Goal: Information Seeking & Learning: Learn about a topic

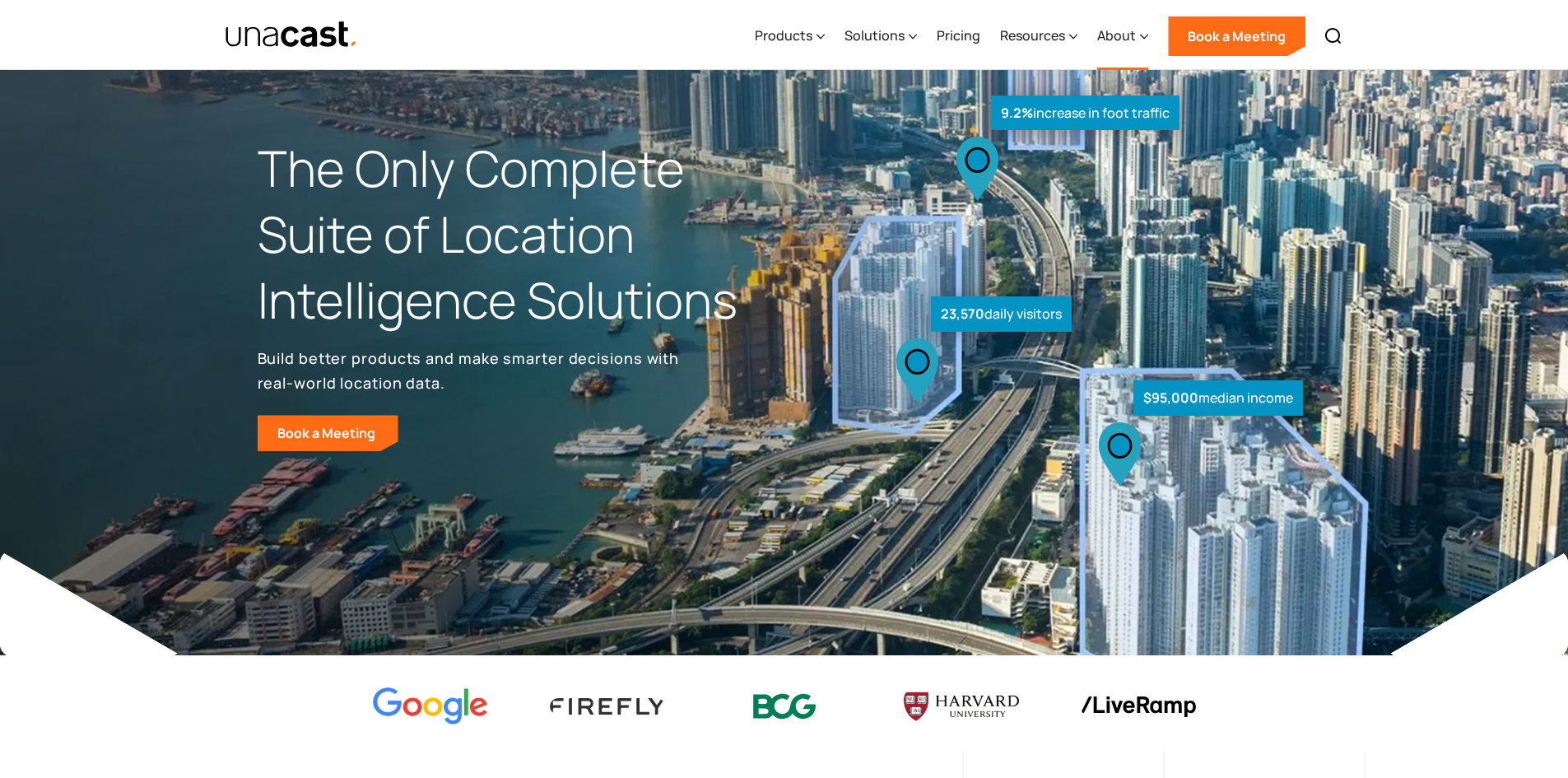
click at [1133, 37] on div "About" at bounding box center [1117, 35] width 39 height 19
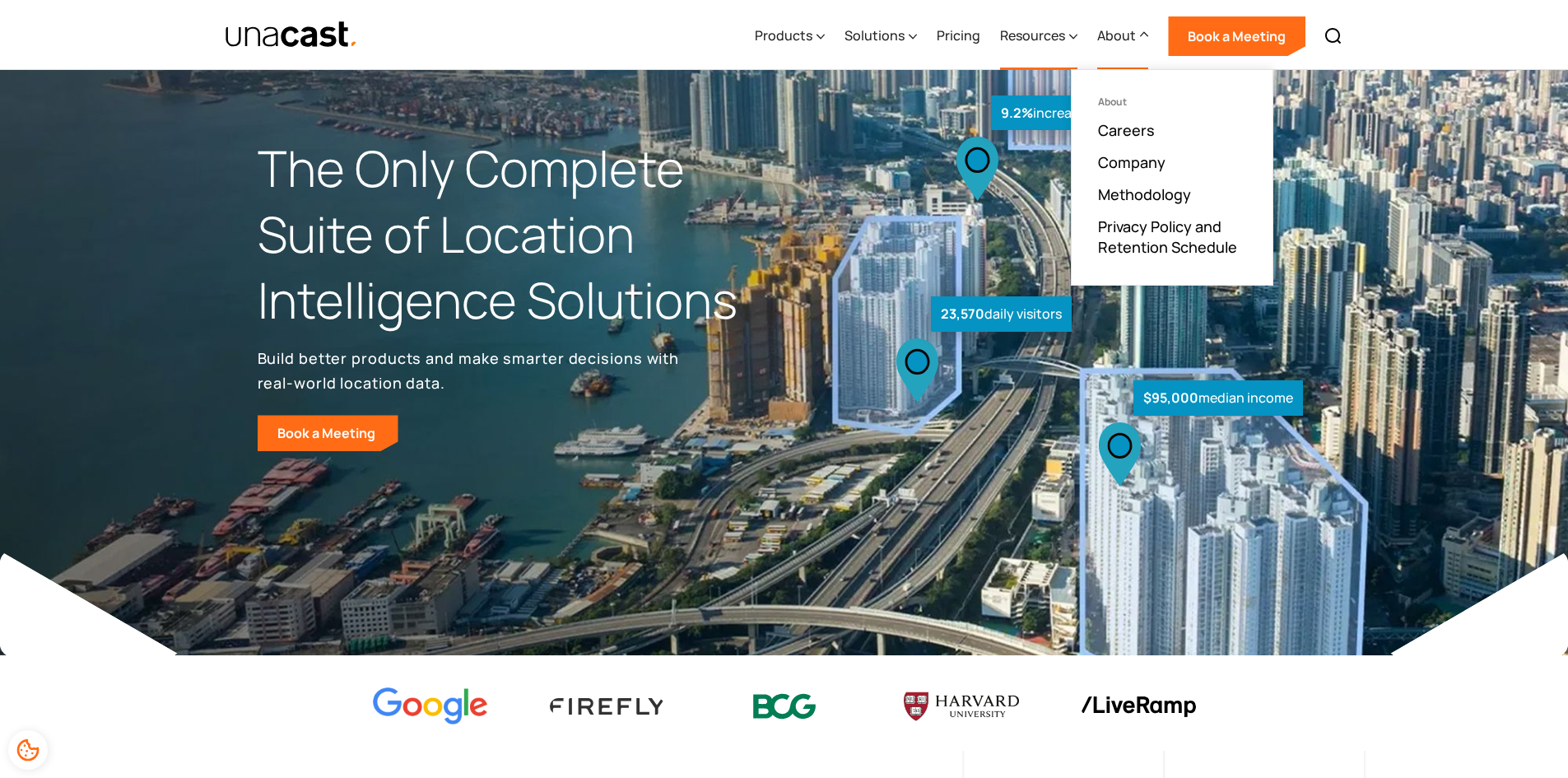
click at [1019, 53] on div "Resources" at bounding box center [1038, 36] width 77 height 67
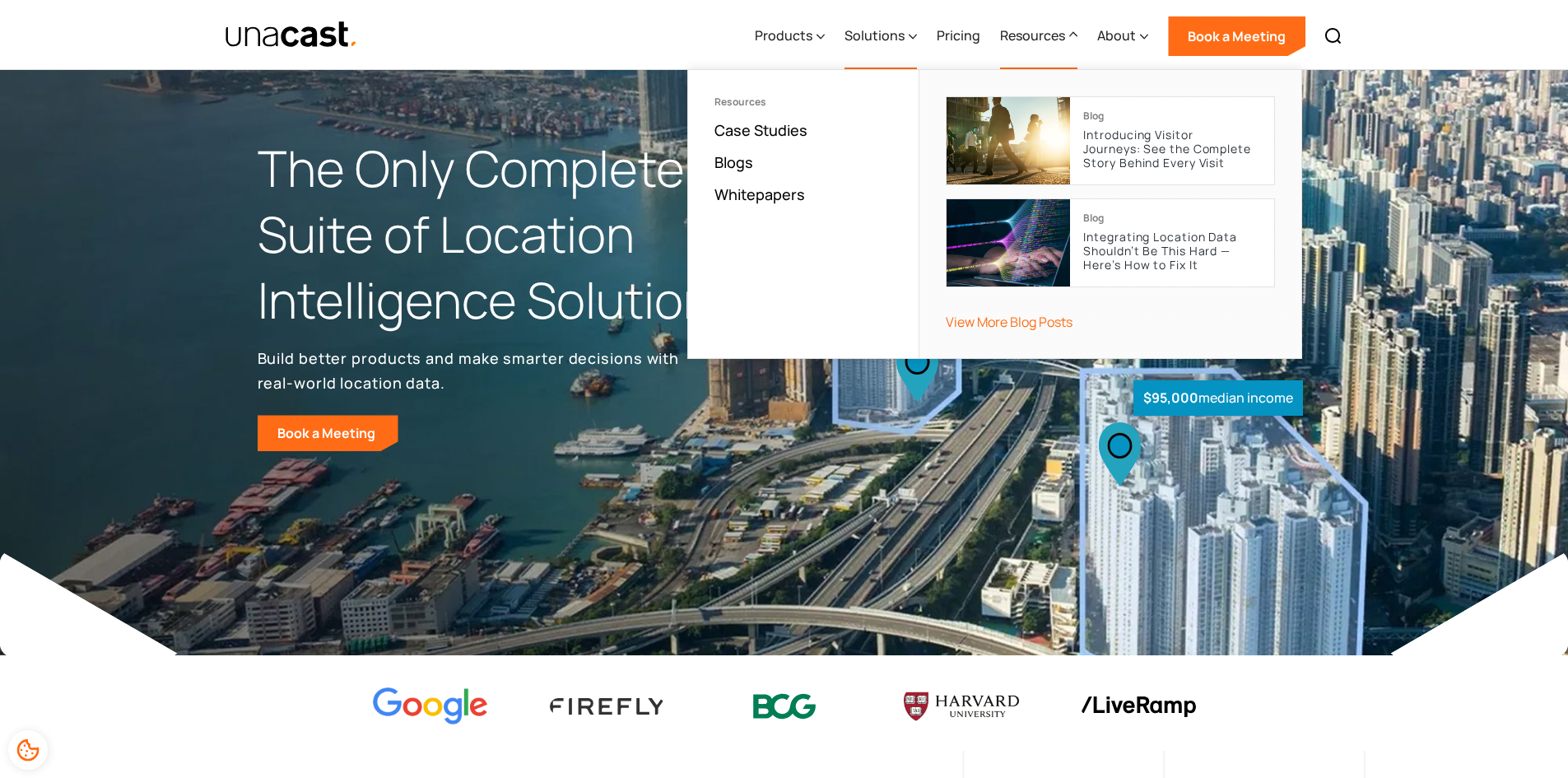
click at [878, 47] on div "Solutions" at bounding box center [881, 36] width 73 height 67
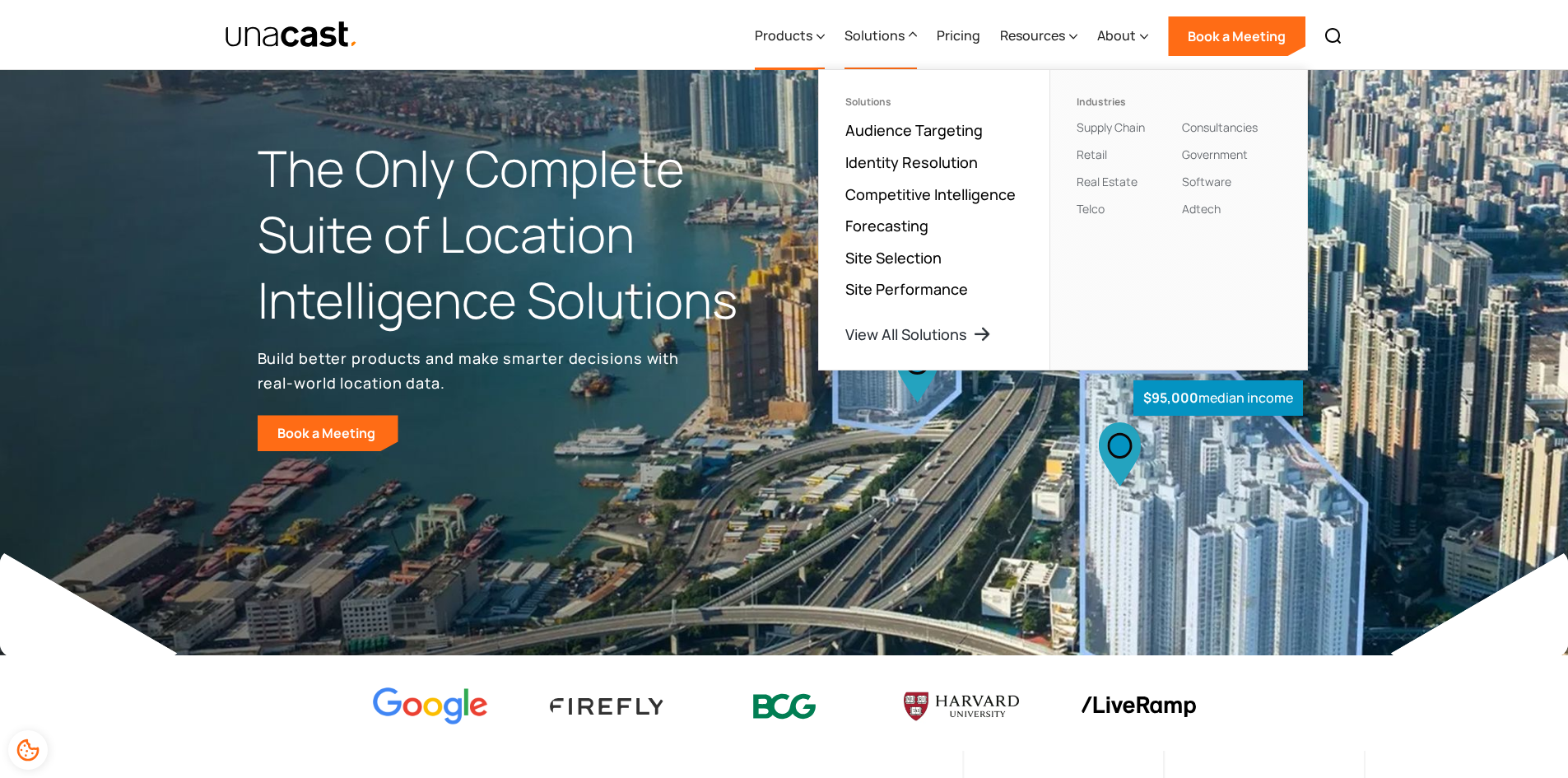
click at [788, 46] on div "Products" at bounding box center [789, 36] width 70 height 67
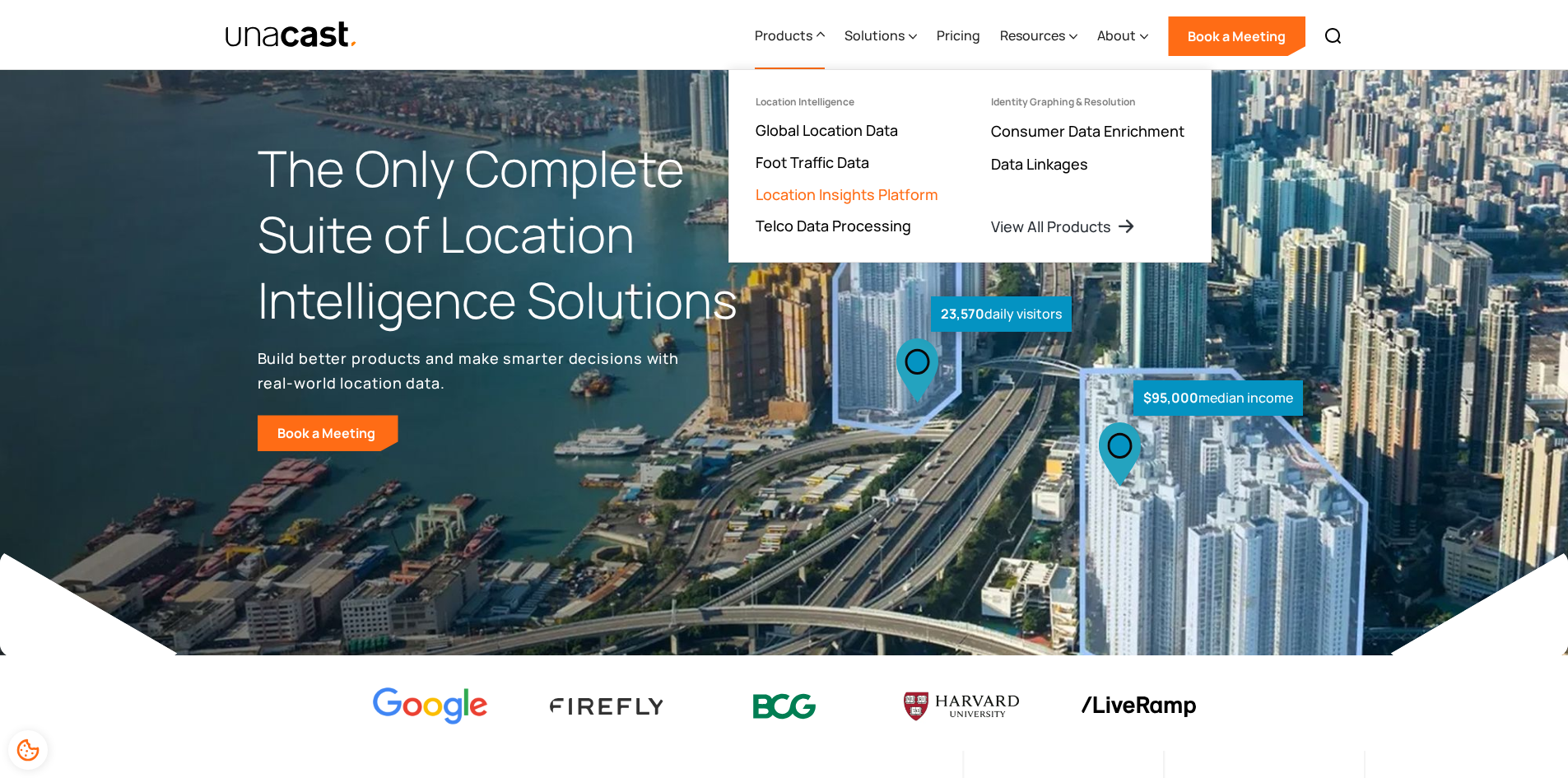
click at [804, 203] on link "Location Insights Platform" at bounding box center [847, 194] width 183 height 19
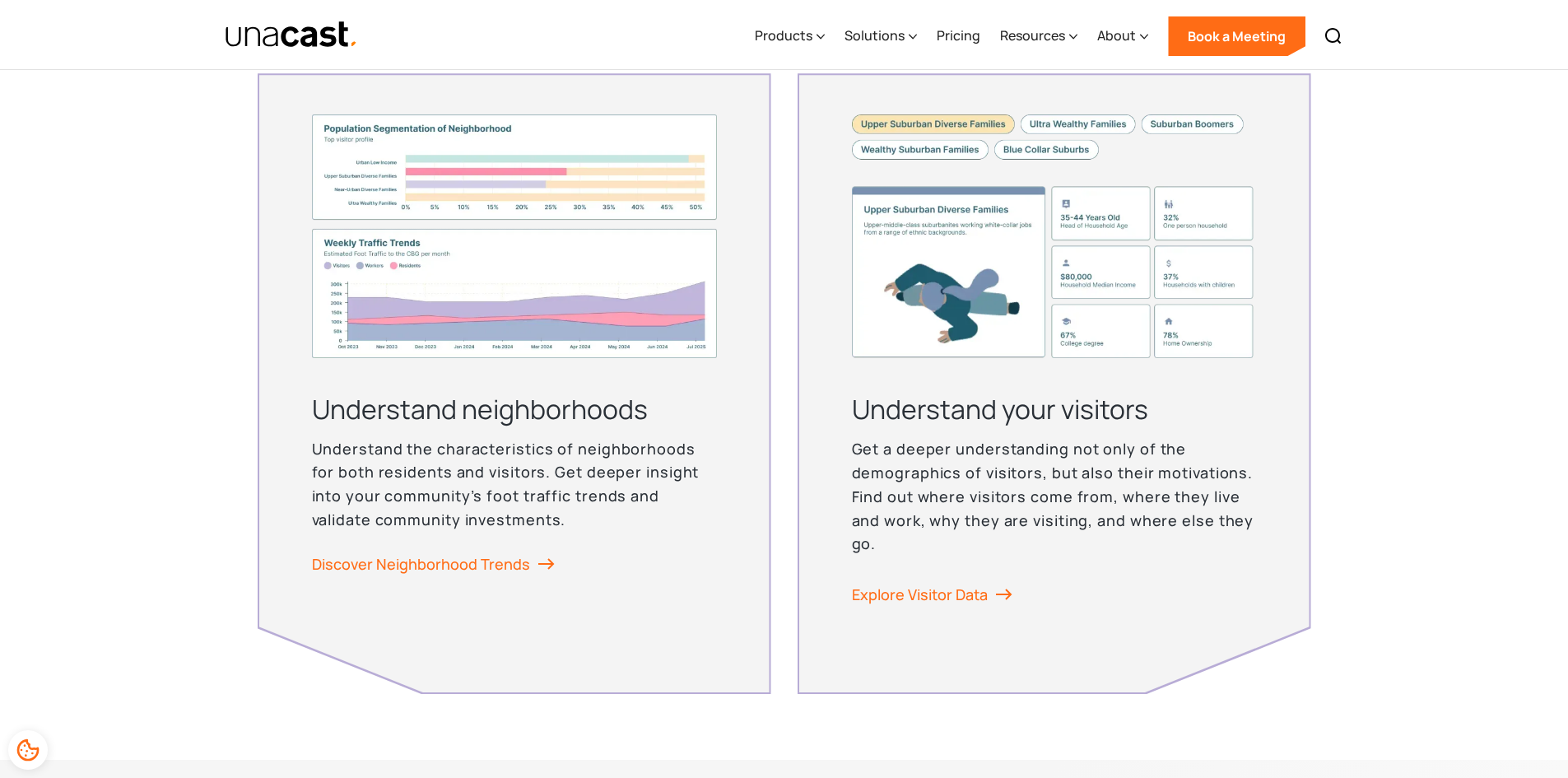
scroll to position [4039, 0]
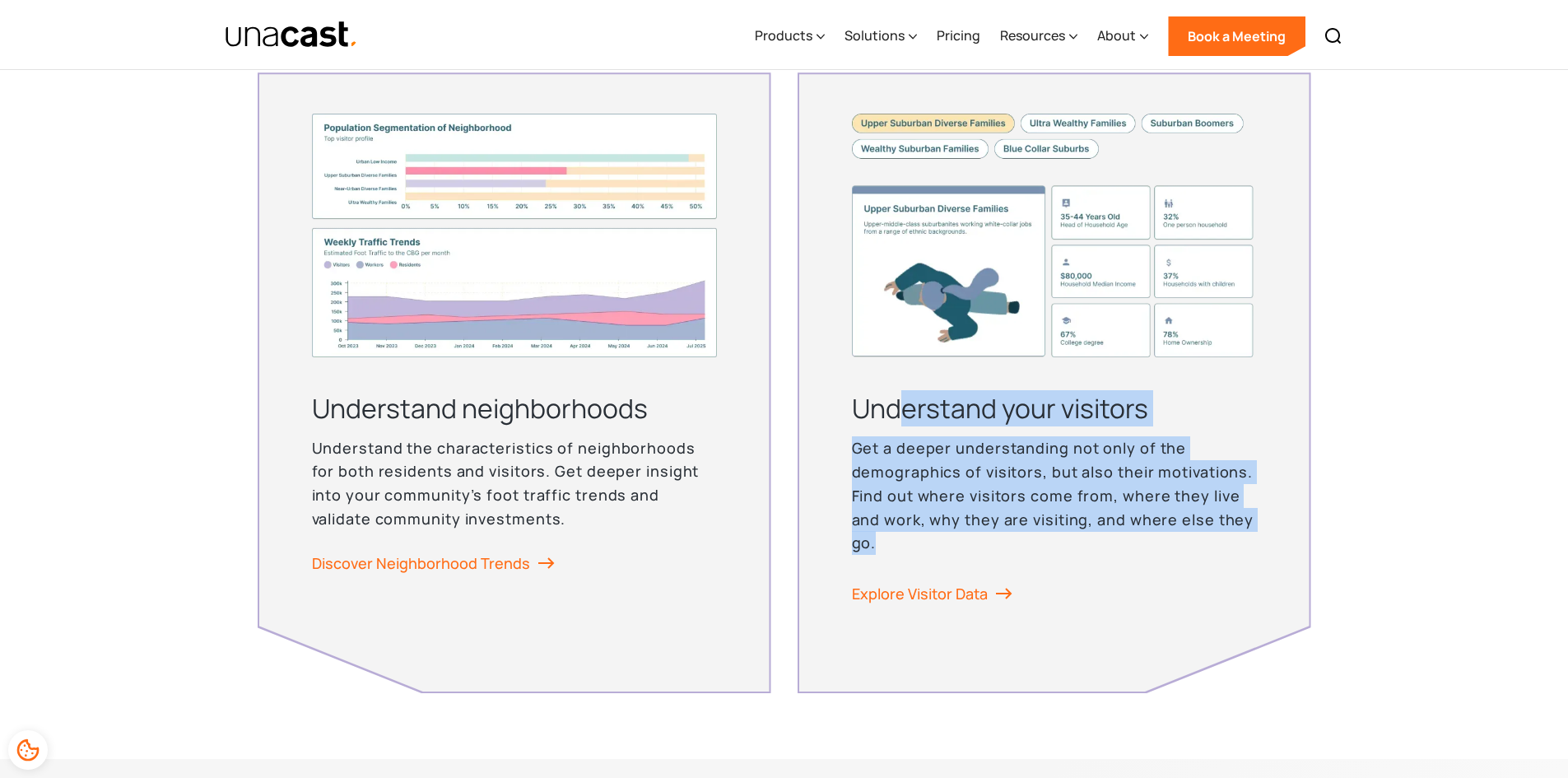
drag, startPoint x: 904, startPoint y: 422, endPoint x: 954, endPoint y: 538, distance: 126.3
click at [954, 538] on div "Understand your visitors Get a deeper understanding not only of the demographic…" at bounding box center [1055, 334] width 405 height 442
click at [954, 538] on p "Get a deeper understanding not only of the demographics of visitors, but also t…" at bounding box center [1055, 496] width 405 height 119
drag, startPoint x: 954, startPoint y: 538, endPoint x: 858, endPoint y: 403, distance: 165.7
click at [858, 403] on div "Understand your visitors Get a deeper understanding not only of the demographic…" at bounding box center [1055, 334] width 405 height 442
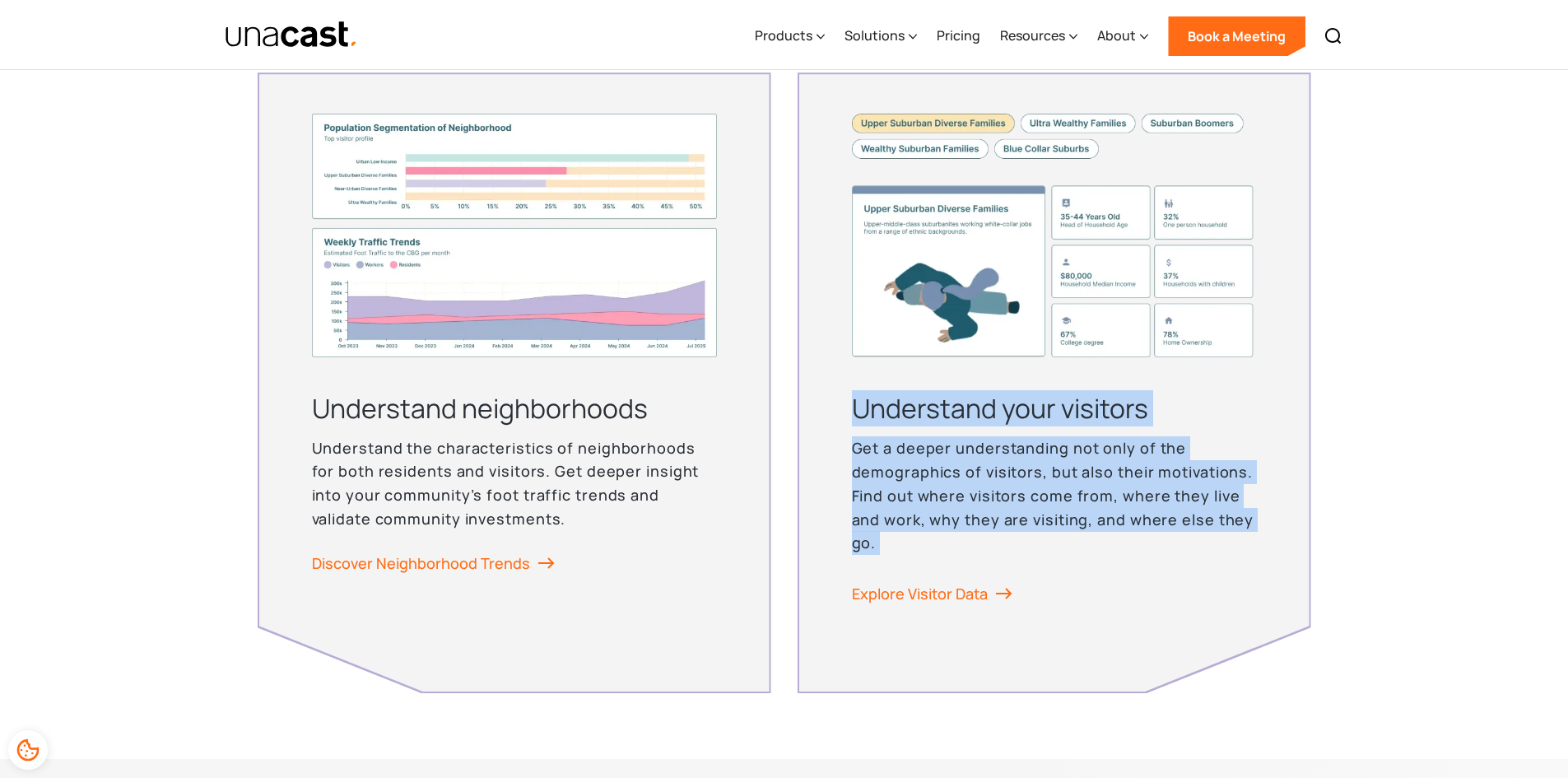
click at [858, 403] on h3 "Understand your visitors" at bounding box center [1055, 408] width 405 height 36
drag, startPoint x: 858, startPoint y: 403, endPoint x: 878, endPoint y: 547, distance: 145.4
click at [878, 547] on div "Understand your visitors Get a deeper understanding not only of the demographic…" at bounding box center [1055, 334] width 405 height 442
click at [878, 547] on p "Get a deeper understanding not only of the demographics of visitors, but also t…" at bounding box center [1055, 496] width 405 height 119
drag, startPoint x: 878, startPoint y: 547, endPoint x: 864, endPoint y: 408, distance: 139.7
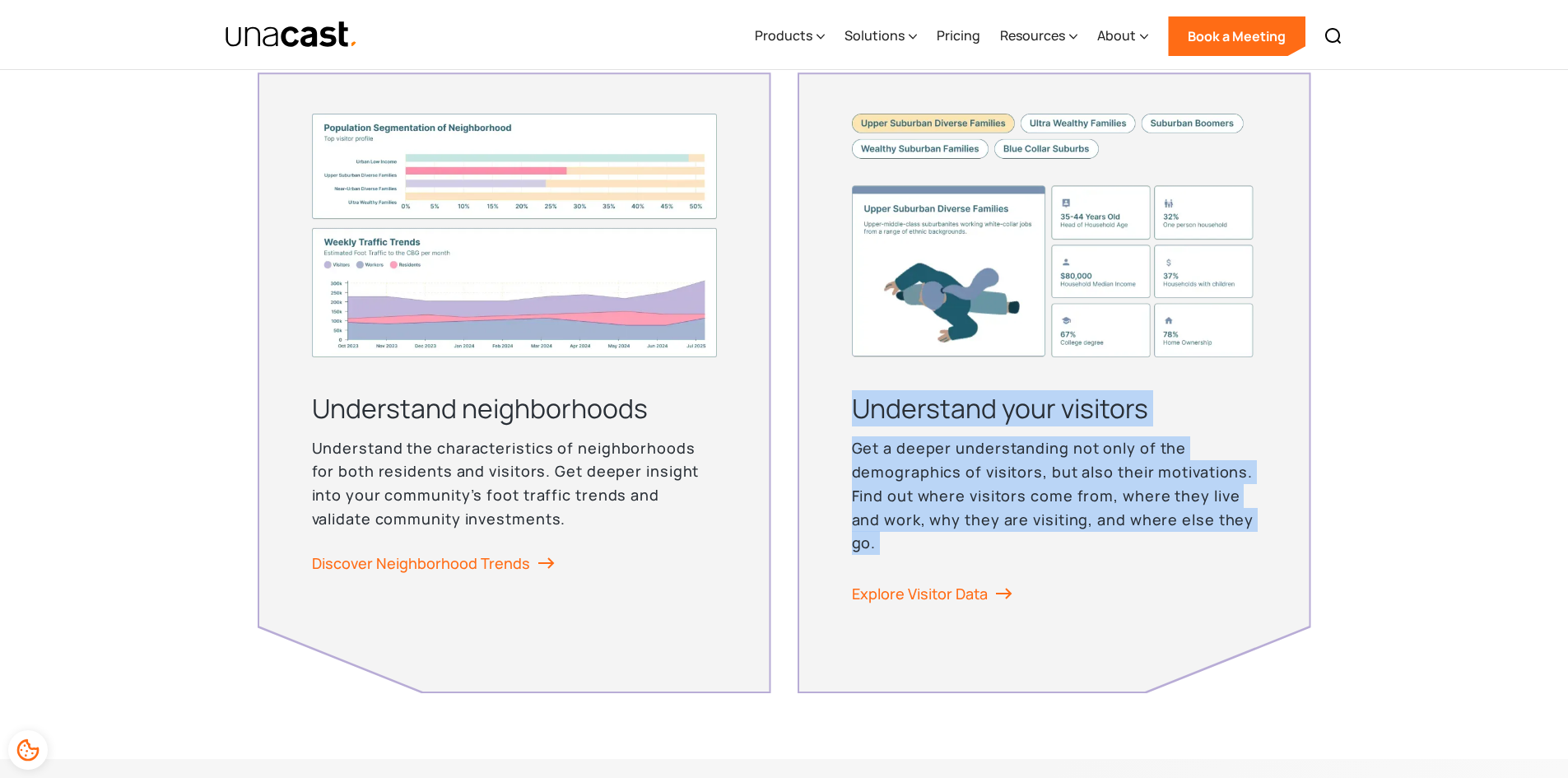
click at [864, 408] on div "Understand your visitors Get a deeper understanding not only of the demographic…" at bounding box center [1055, 334] width 405 height 442
click at [864, 408] on h3 "Understand your visitors" at bounding box center [1055, 408] width 405 height 36
drag, startPoint x: 864, startPoint y: 408, endPoint x: 896, endPoint y: 531, distance: 127.1
click at [896, 531] on div "Understand your visitors Get a deeper understanding not only of the demographic…" at bounding box center [1055, 334] width 405 height 442
click at [896, 531] on p "Get a deeper understanding not only of the demographics of visitors, but also t…" at bounding box center [1055, 496] width 405 height 119
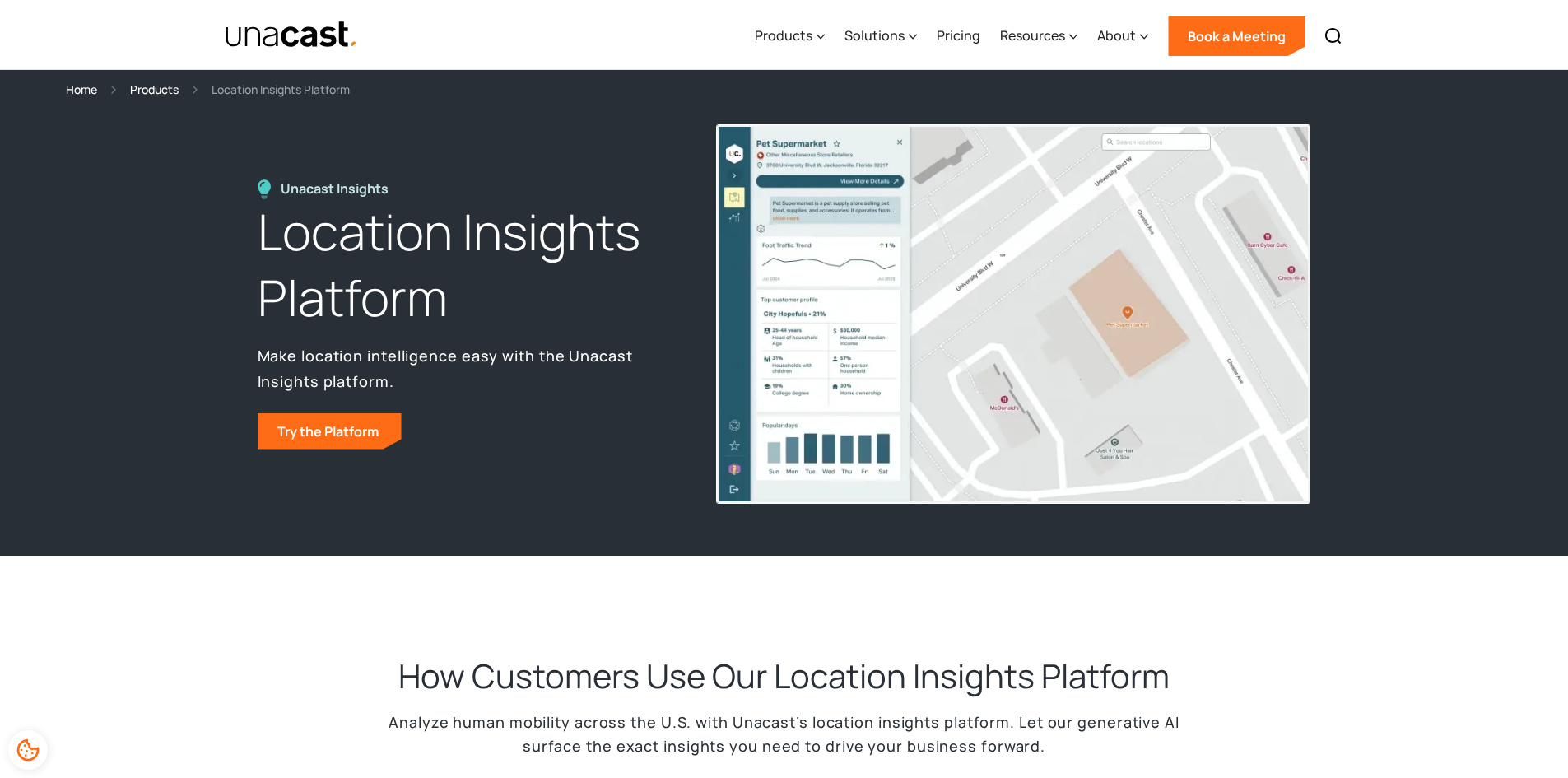
scroll to position [3, 0]
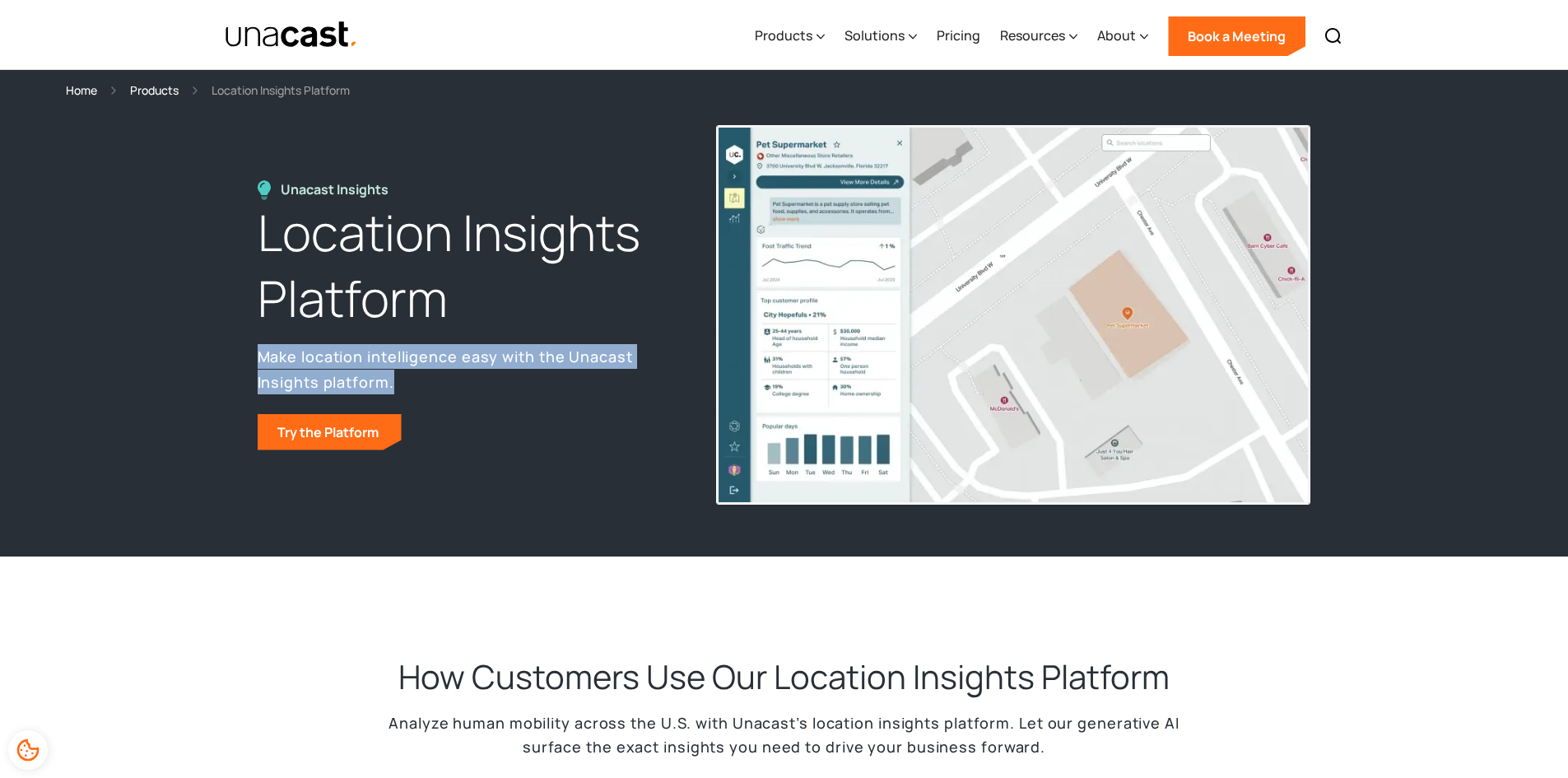
drag, startPoint x: 610, startPoint y: 272, endPoint x: 619, endPoint y: 377, distance: 105.4
click at [619, 377] on div "Unacast Insights Location Insights Platform Make location intelligence easy wit…" at bounding box center [468, 315] width 421 height 270
click at [619, 377] on p "Make location intelligence easy with the Unacast Insights platform." at bounding box center [468, 369] width 421 height 50
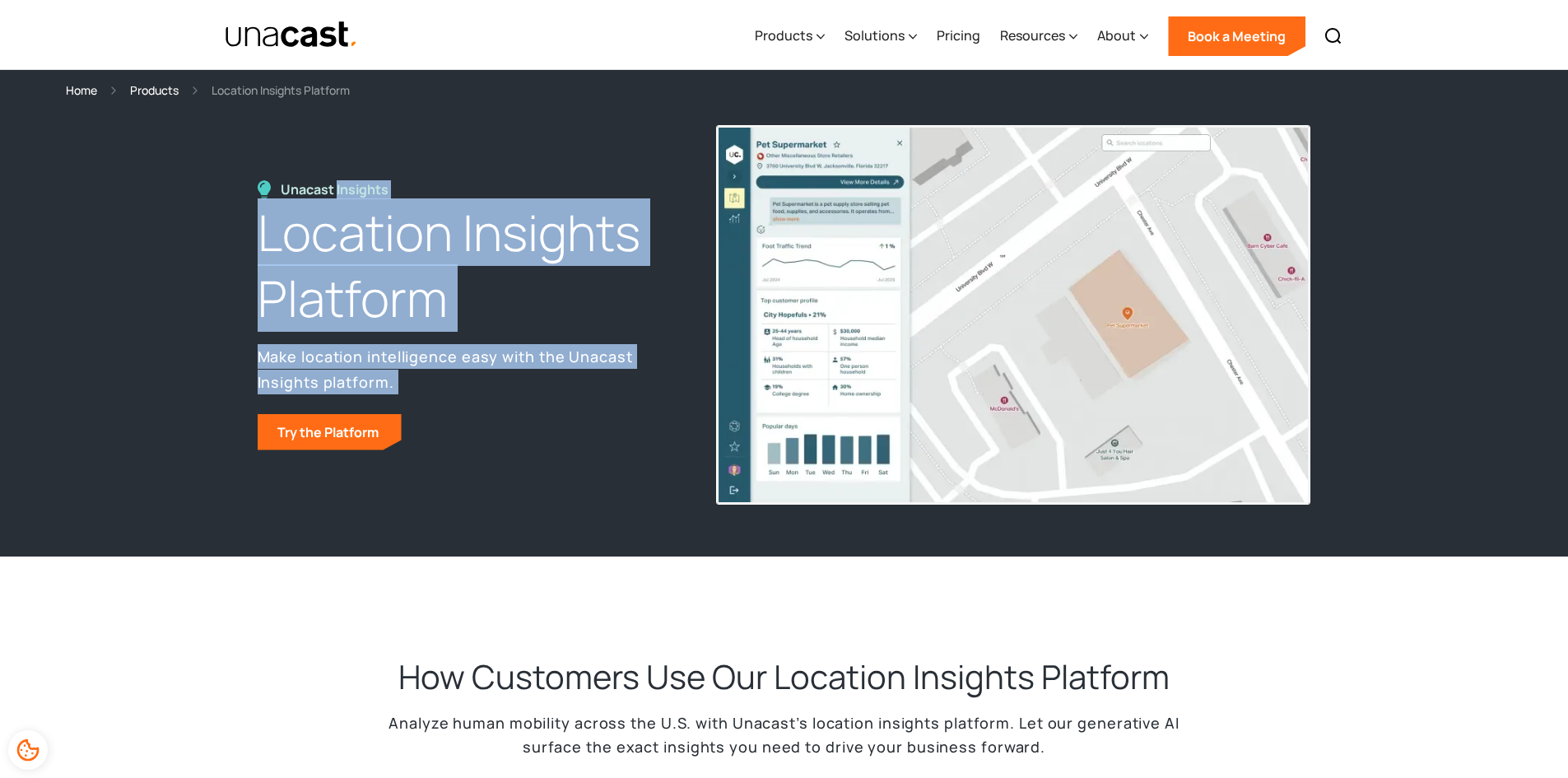
drag, startPoint x: 619, startPoint y: 377, endPoint x: 327, endPoint y: 169, distance: 358.5
click at [327, 169] on div "Unacast Insights Location Insights Platform Make location intelligence easy wit…" at bounding box center [784, 314] width 1054 height 378
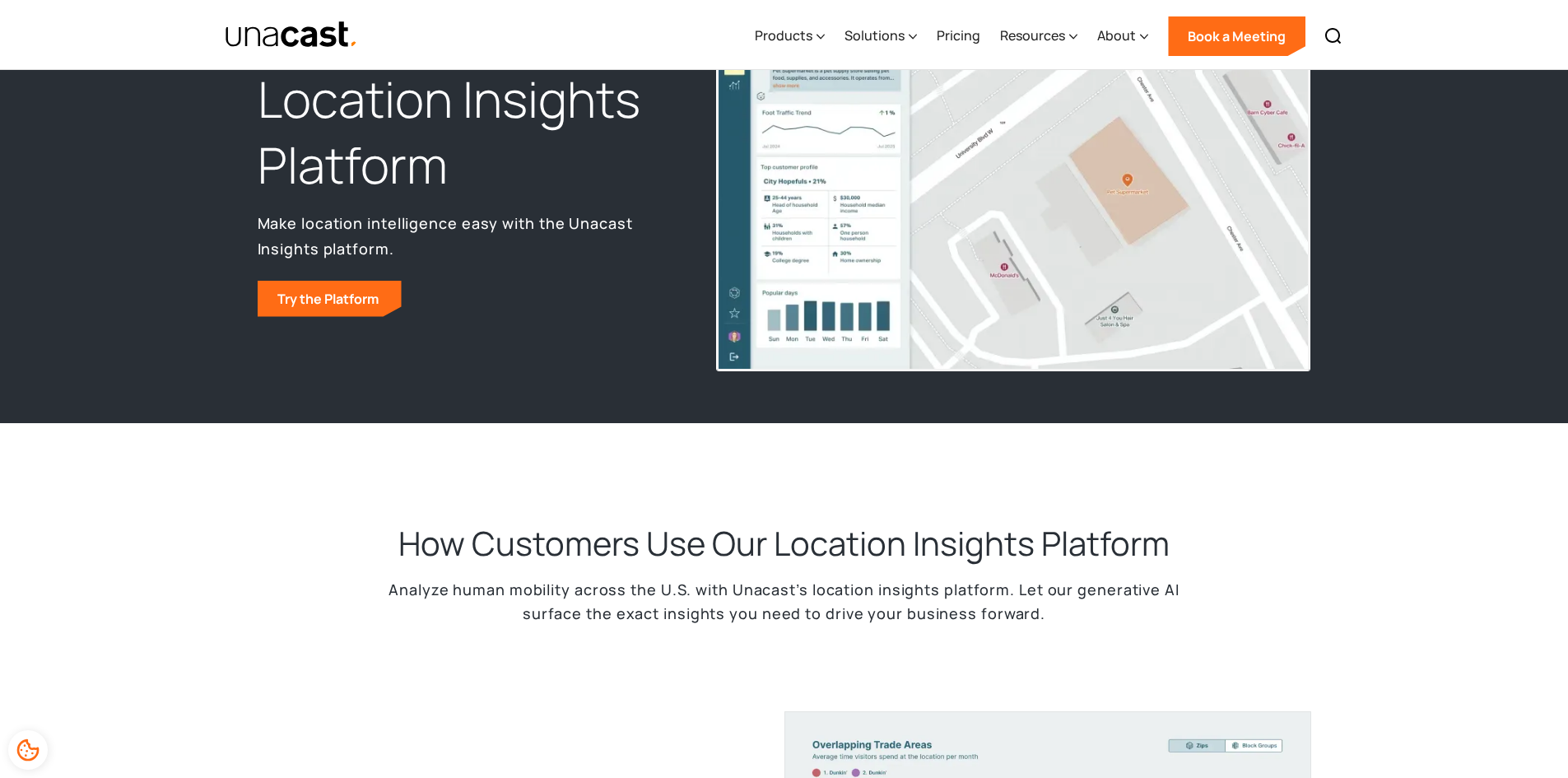
scroll to position [0, 0]
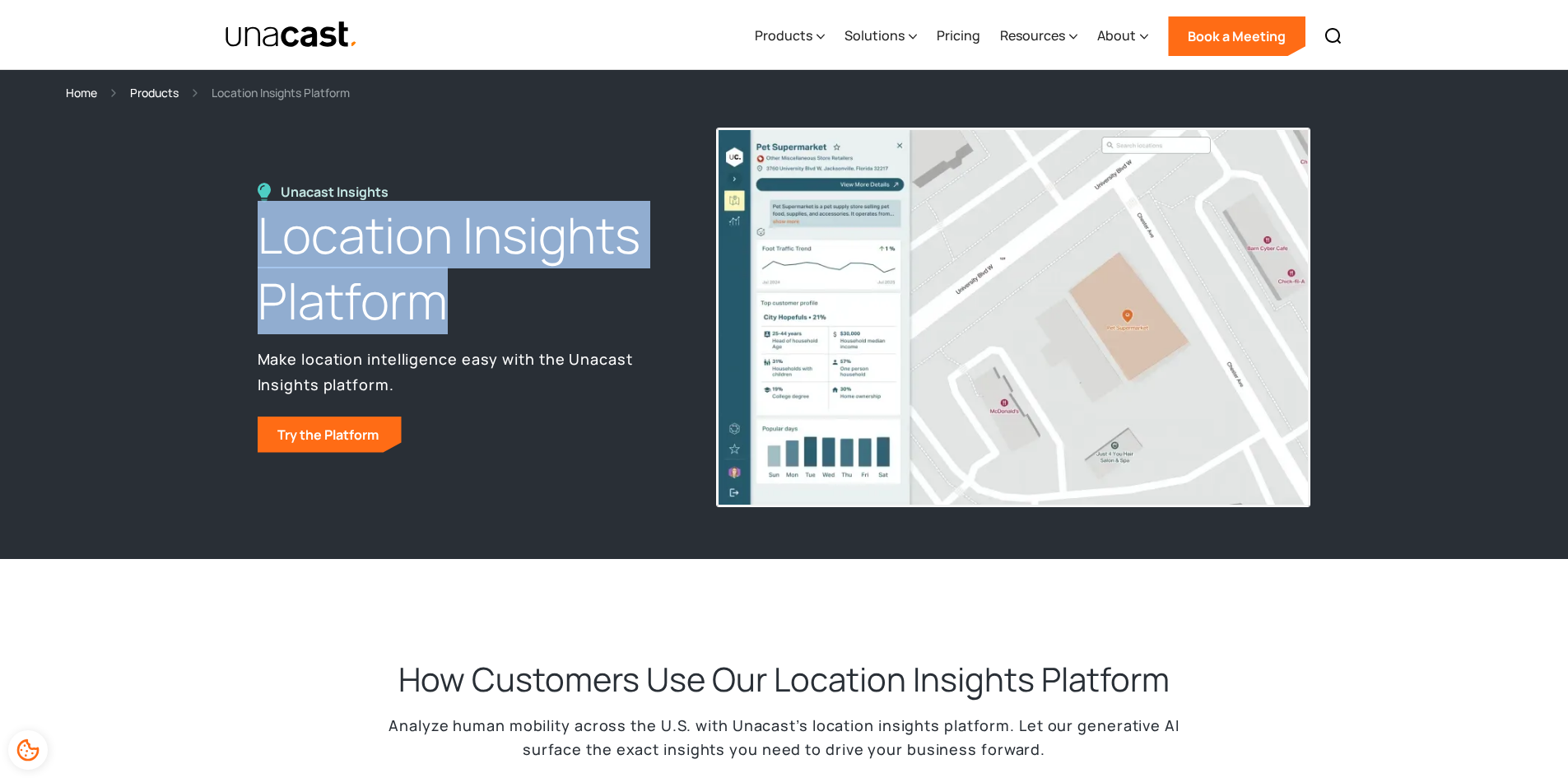
drag, startPoint x: 248, startPoint y: 221, endPoint x: 443, endPoint y: 307, distance: 213.1
click at [443, 307] on div "Unacast Insights Location Insights Platform Make location intelligence easy wit…" at bounding box center [784, 330] width 1568 height 457
click at [580, 236] on h1 "Location Insights Platform" at bounding box center [468, 268] width 421 height 132
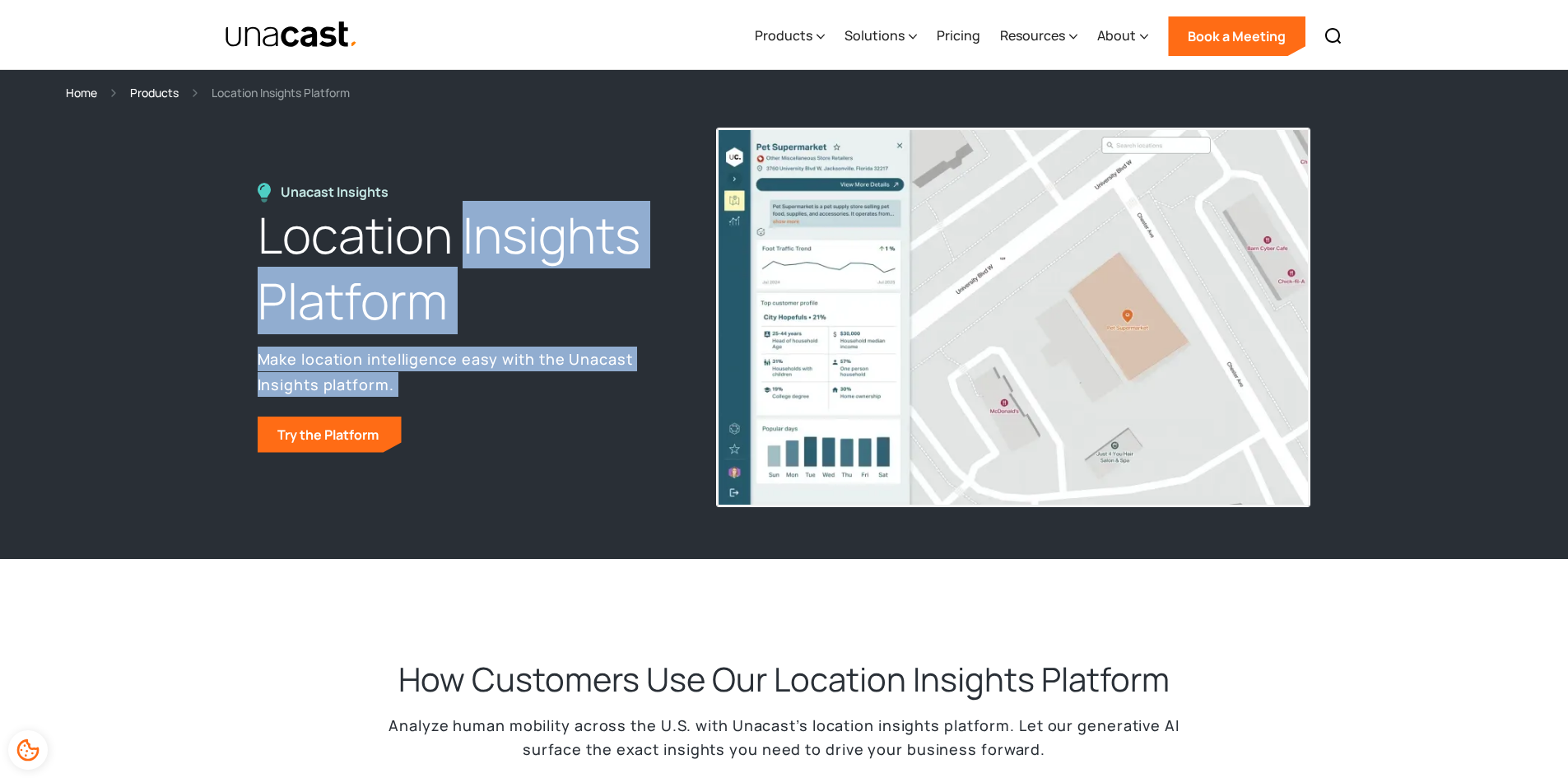
drag, startPoint x: 580, startPoint y: 236, endPoint x: 618, endPoint y: 378, distance: 147.0
click at [618, 378] on div "Unacast Insights Location Insights Platform Make location intelligence easy wit…" at bounding box center [468, 318] width 421 height 270
click at [618, 378] on p "Make location intelligence easy with the Unacast Insights platform." at bounding box center [468, 372] width 421 height 50
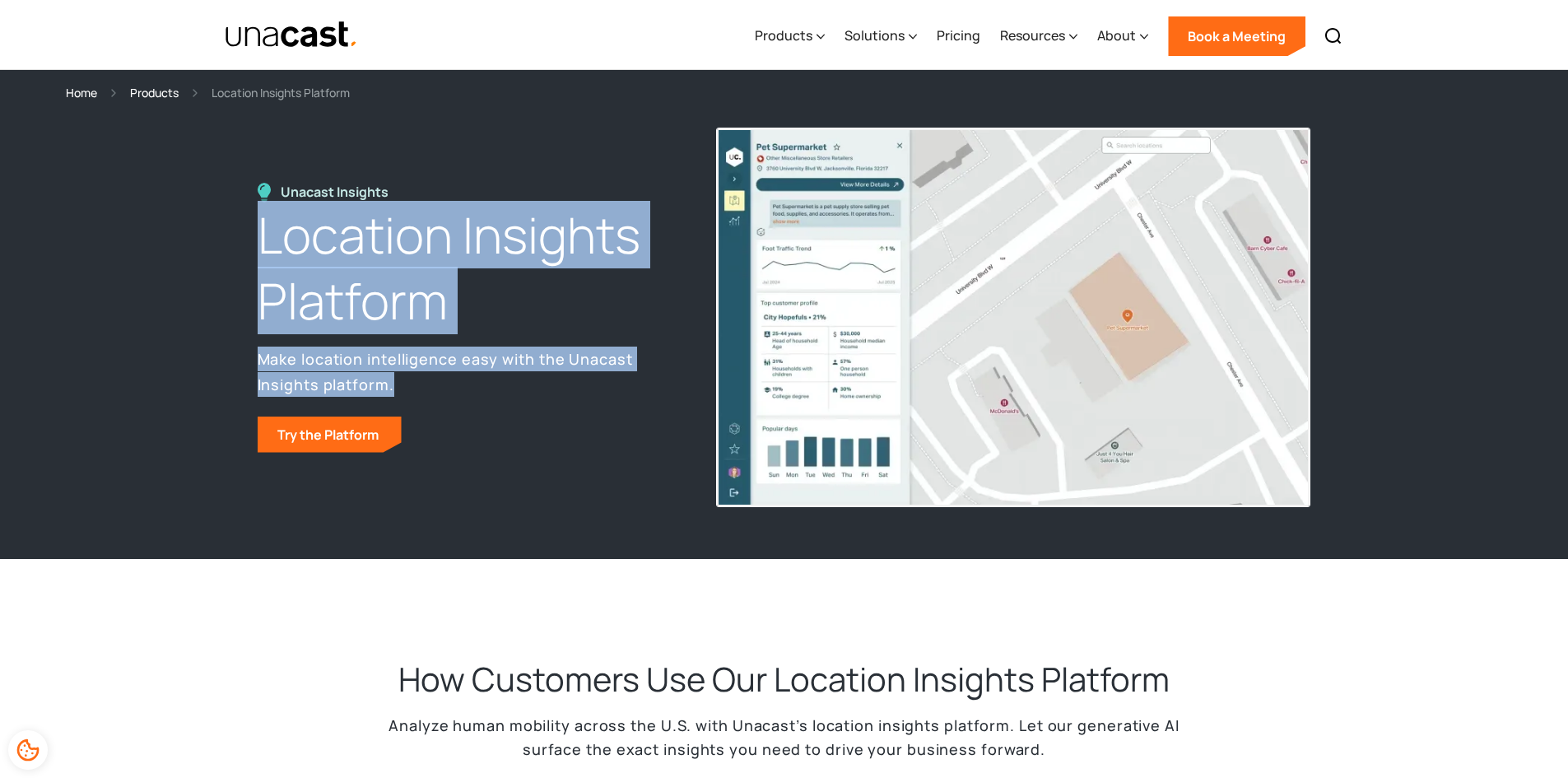
drag, startPoint x: 622, startPoint y: 381, endPoint x: 248, endPoint y: 235, distance: 401.5
click at [248, 235] on div "Unacast Insights Location Insights Platform Make location intelligence easy wit…" at bounding box center [784, 330] width 1568 height 457
drag, startPoint x: 248, startPoint y: 235, endPoint x: 375, endPoint y: 381, distance: 193.5
click at [375, 381] on div "Unacast Insights Location Insights Platform Make location intelligence easy wit…" at bounding box center [784, 330] width 1568 height 457
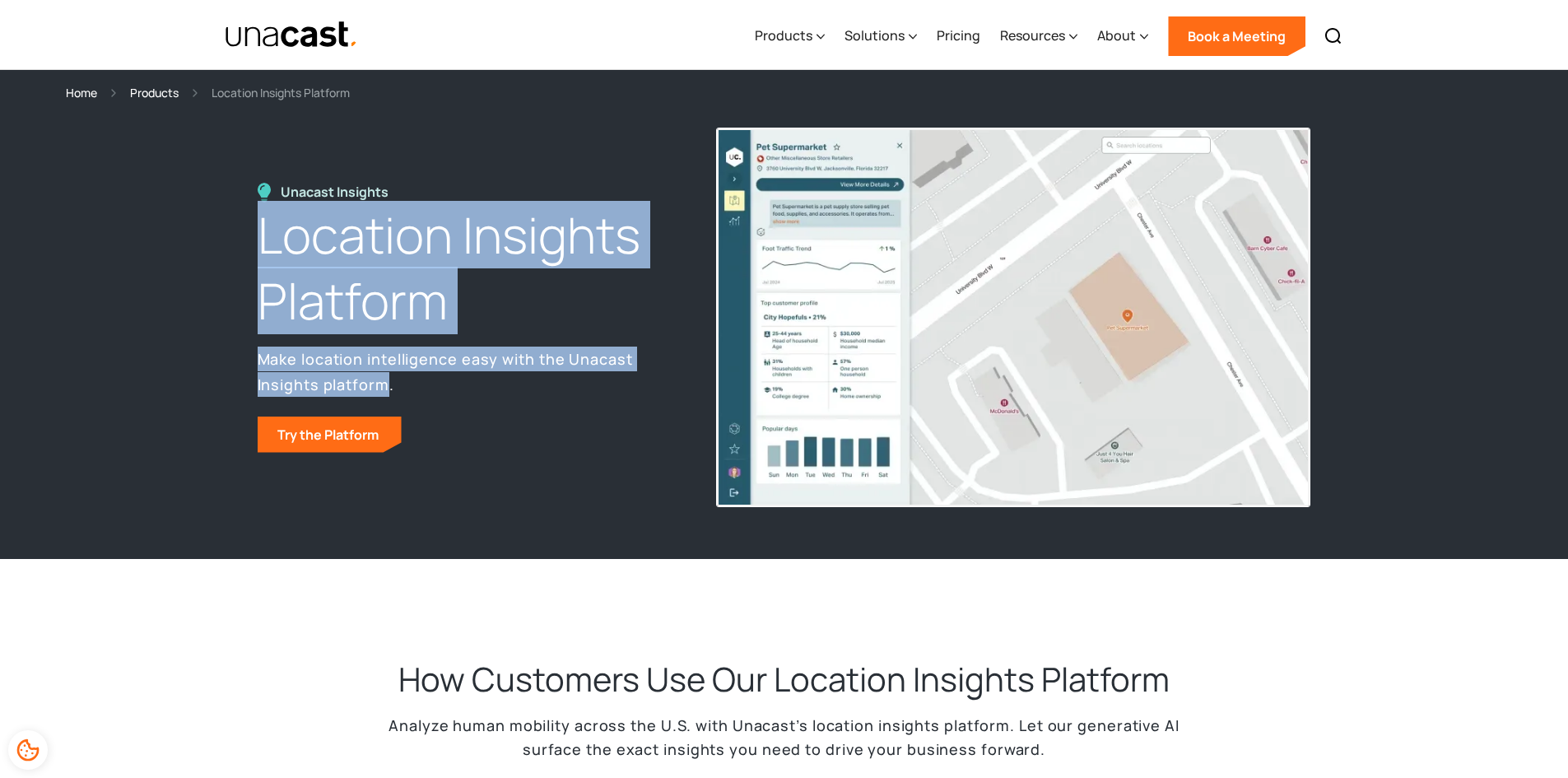
click at [375, 381] on p "Make location intelligence easy with the Unacast Insights platform." at bounding box center [468, 372] width 421 height 50
drag, startPoint x: 420, startPoint y: 395, endPoint x: 243, endPoint y: 250, distance: 228.8
click at [243, 250] on div "Unacast Insights Location Insights Platform Make location intelligence easy wit…" at bounding box center [784, 330] width 1568 height 457
